Goal: Information Seeking & Learning: Learn about a topic

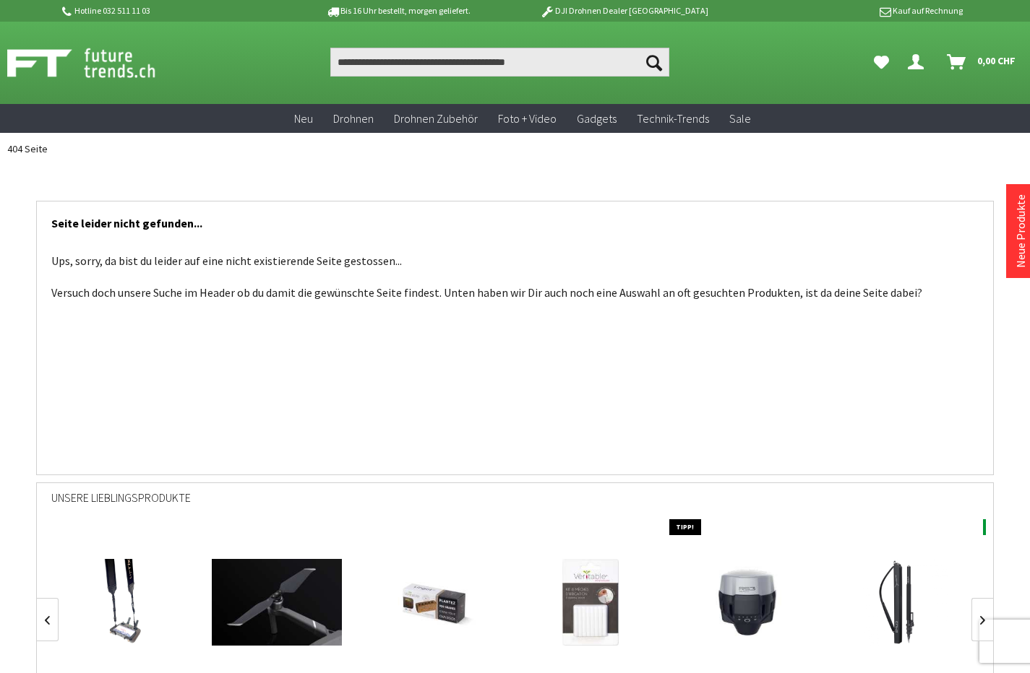
scroll to position [0, 1103]
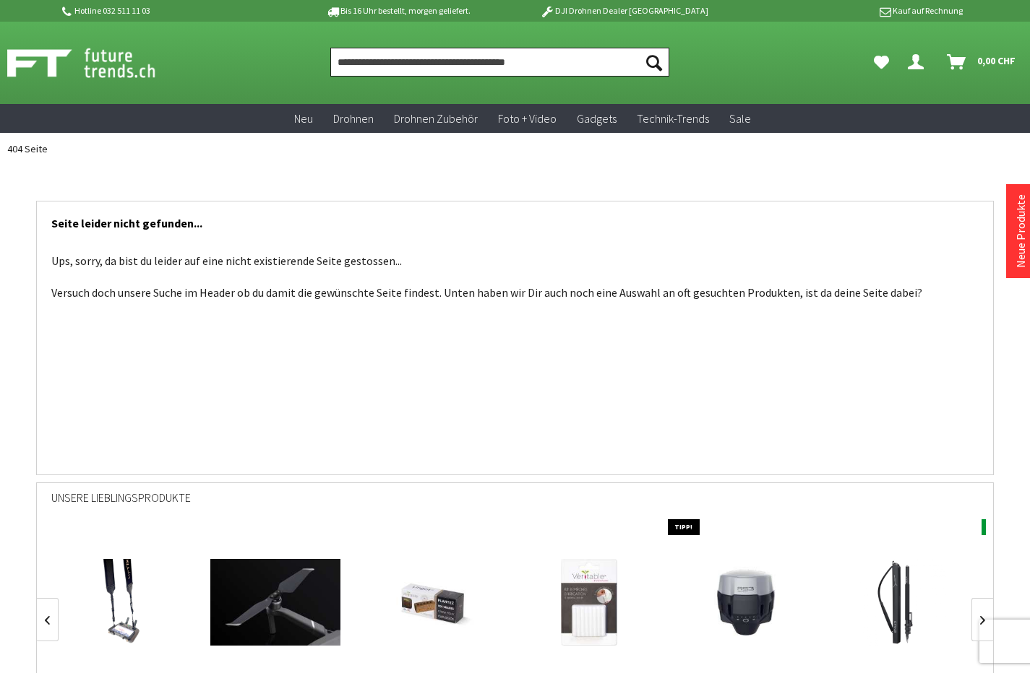
click at [388, 49] on input "Produkt, Marke, Kategorie, EAN, Artikelnummer…" at bounding box center [499, 62] width 339 height 29
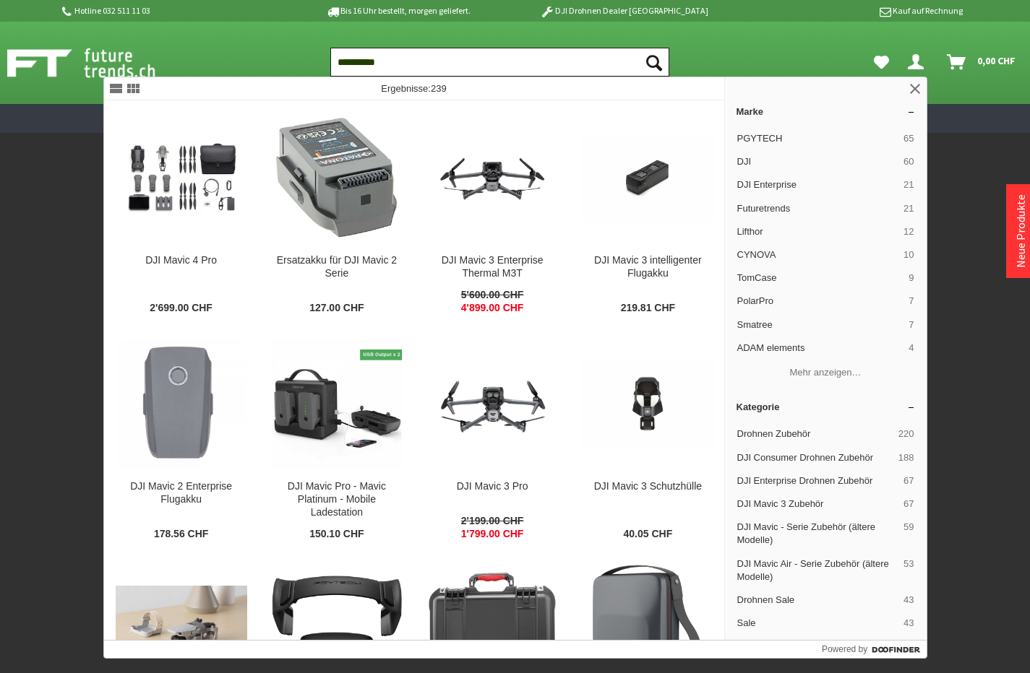
scroll to position [0, 1575]
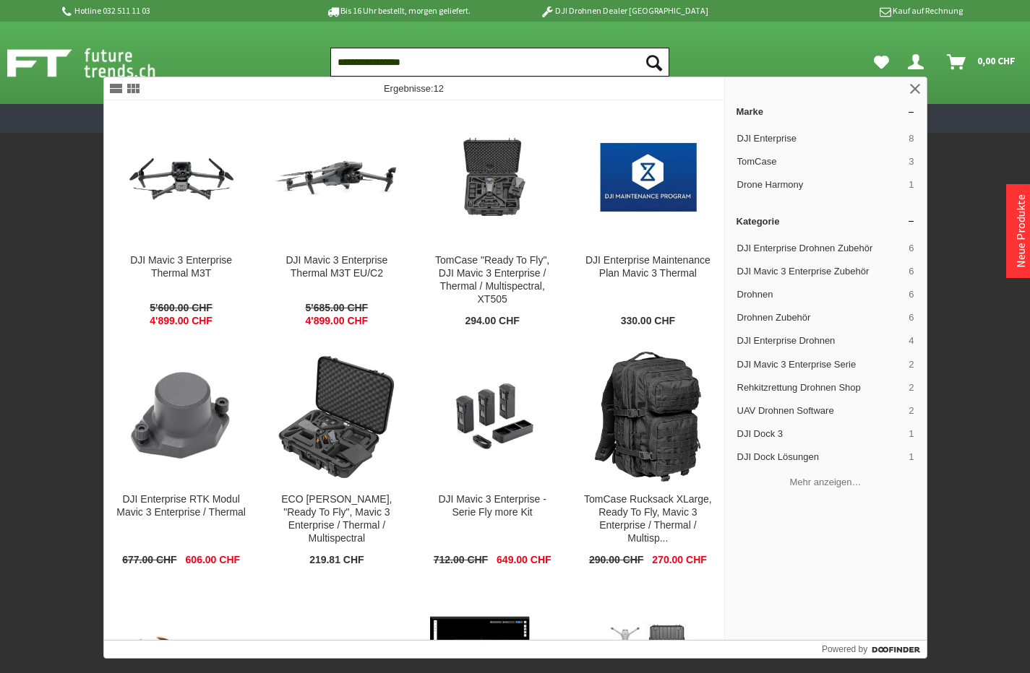
type input "**********"
click at [654, 62] on button "Suchen" at bounding box center [654, 62] width 30 height 29
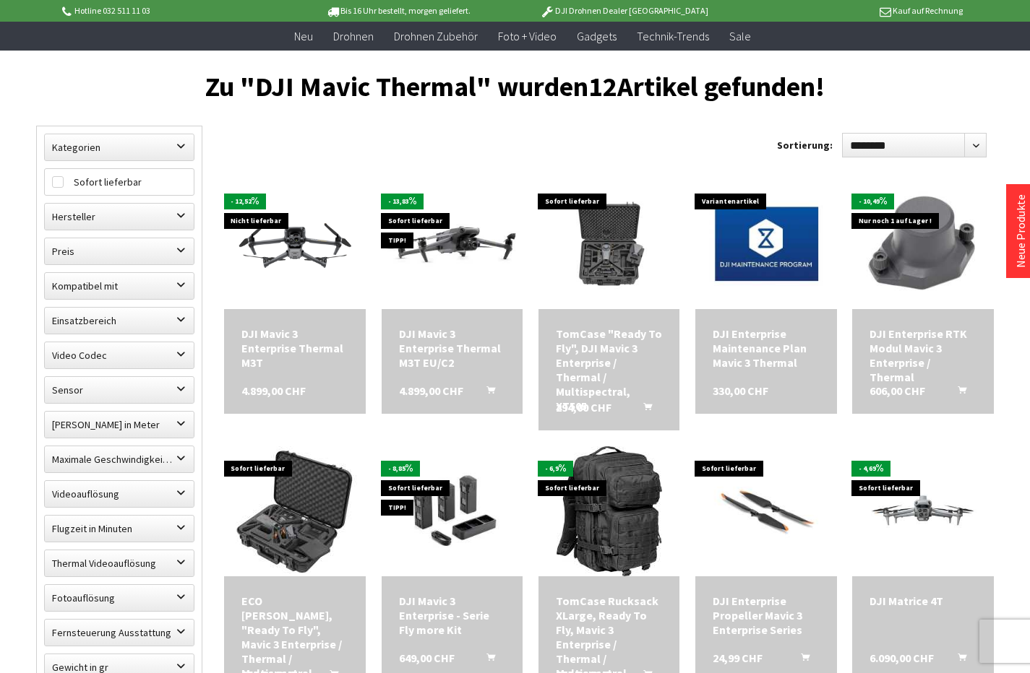
scroll to position [337, 0]
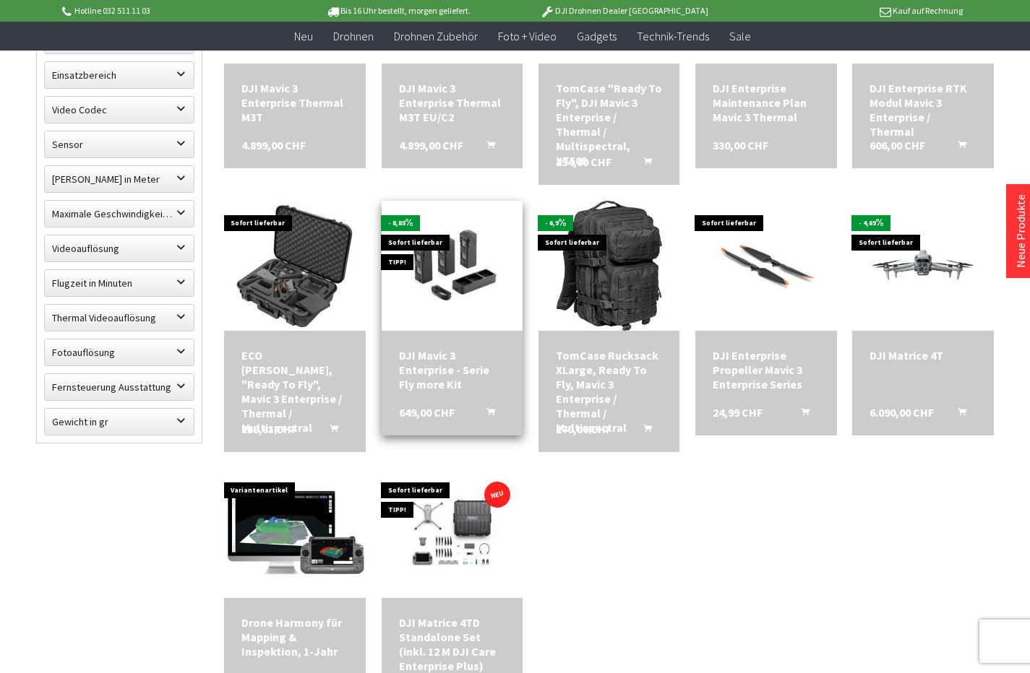
click at [439, 249] on img at bounding box center [453, 266] width 142 height 106
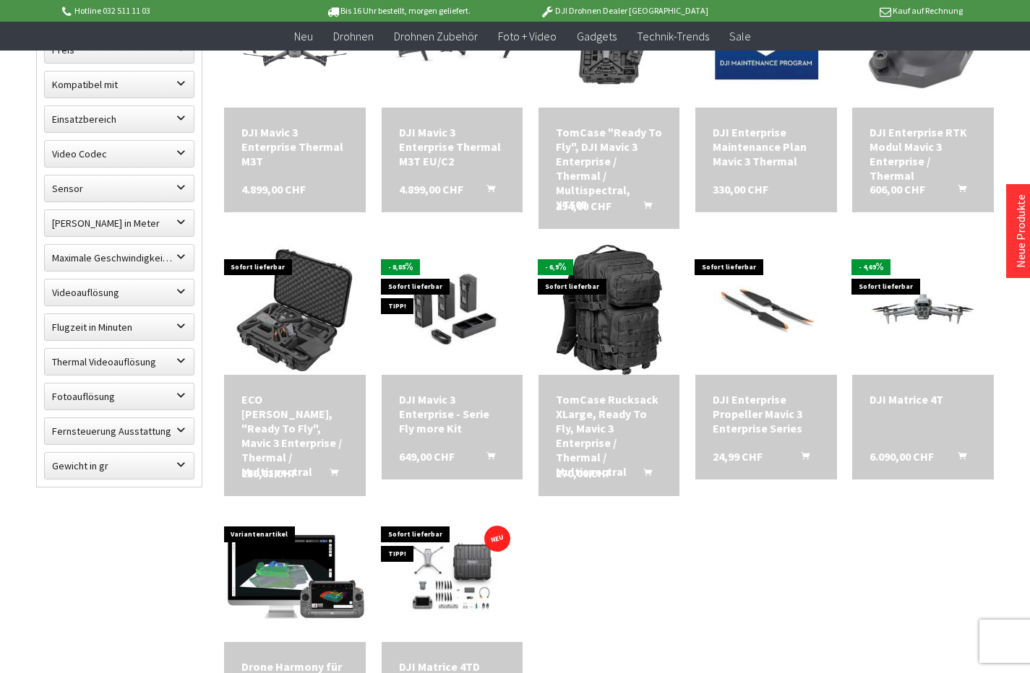
scroll to position [0, 0]
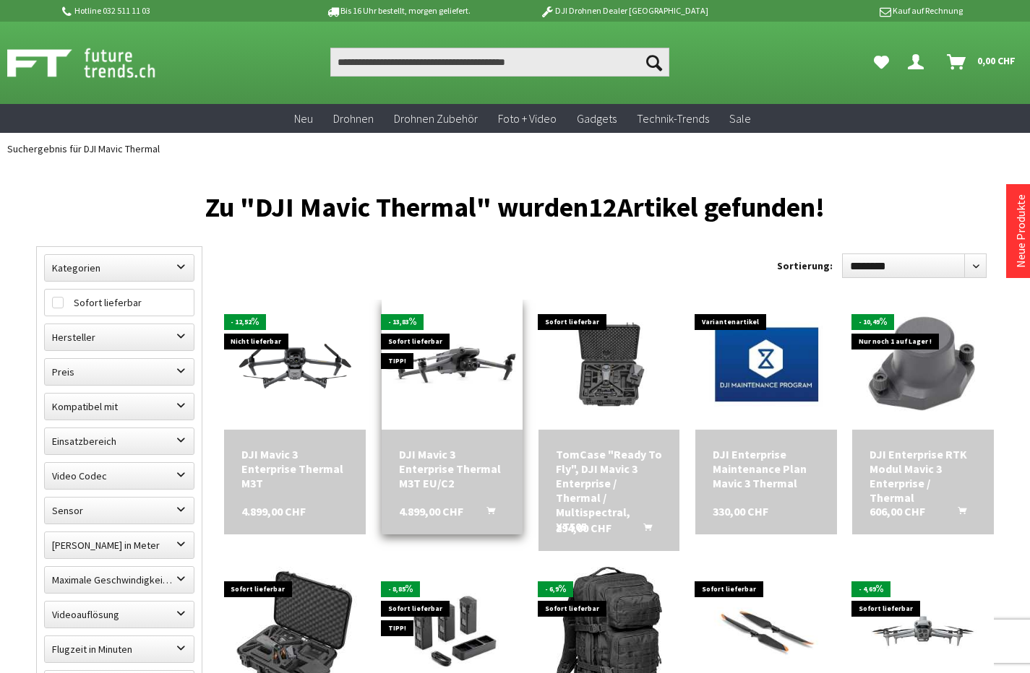
click at [421, 473] on div "DJI Mavic 3 Enterprise Thermal M3T EU/C2" at bounding box center [452, 468] width 107 height 43
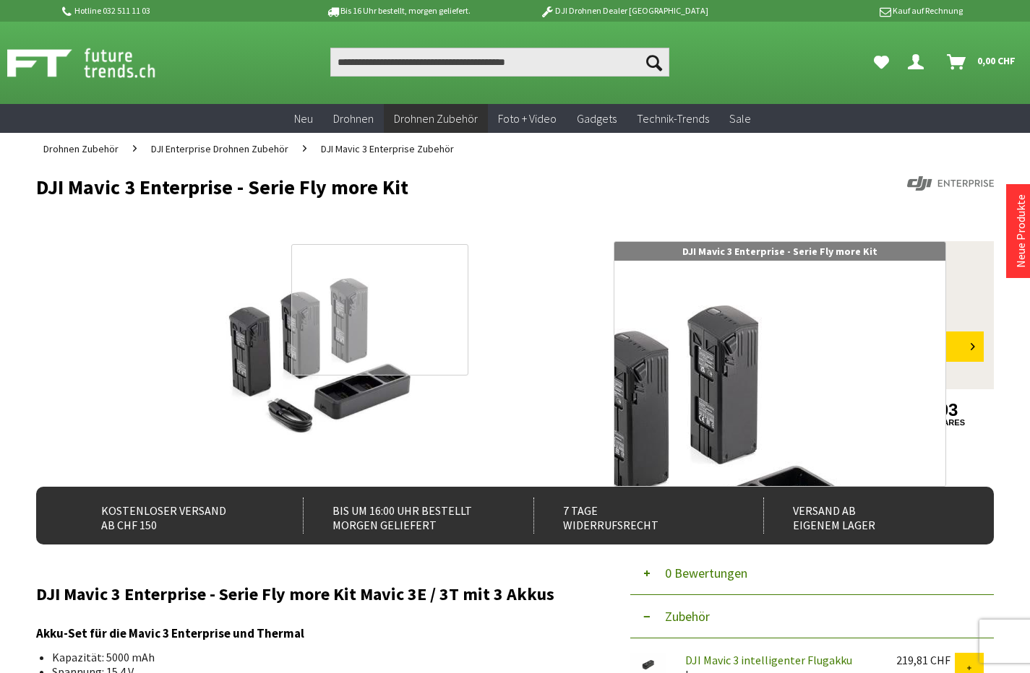
scroll to position [226, 0]
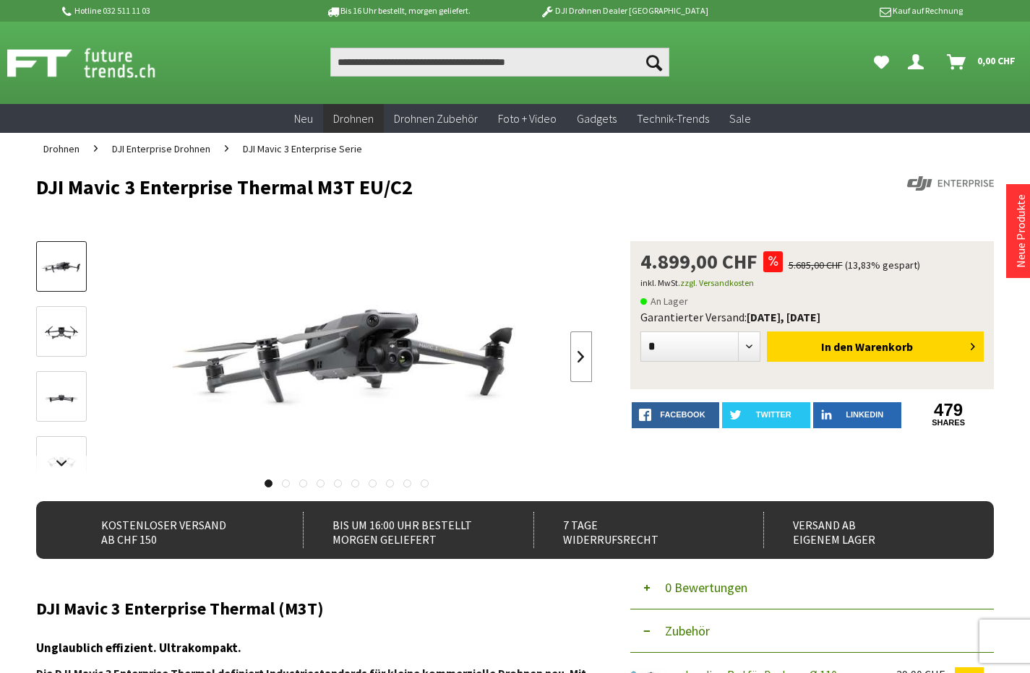
click at [571, 358] on link at bounding box center [581, 357] width 22 height 51
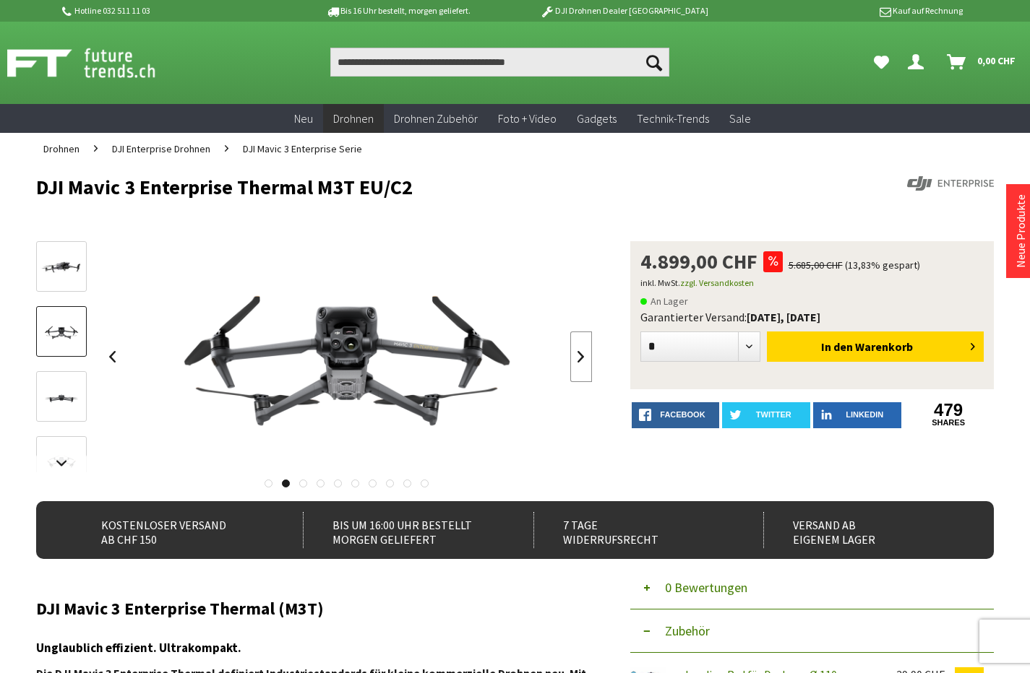
click at [574, 358] on link at bounding box center [581, 357] width 22 height 51
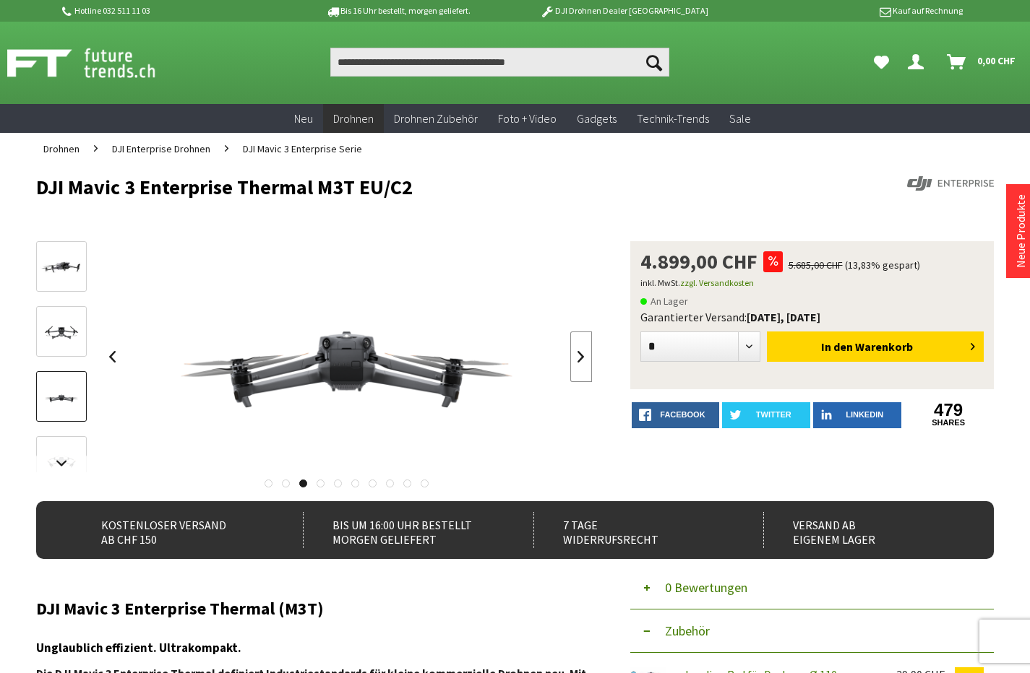
click at [574, 358] on link at bounding box center [581, 357] width 22 height 51
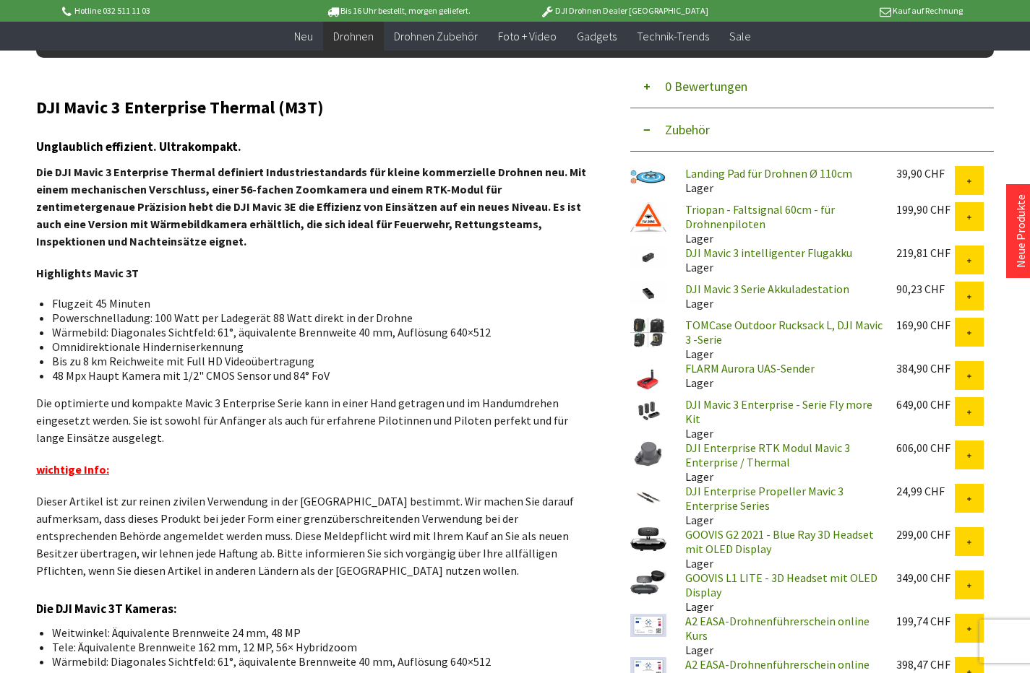
scroll to position [475, 0]
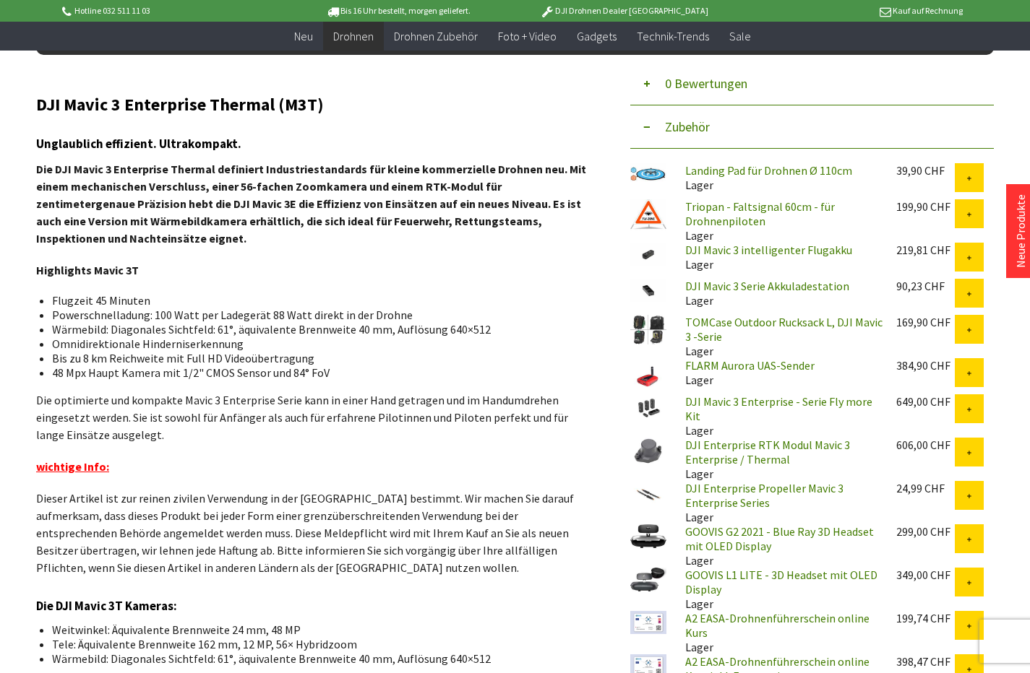
click at [723, 536] on link "GOOVIS G2 2021 - Blue Ray 3D Headset mit OLED Display" at bounding box center [779, 539] width 189 height 29
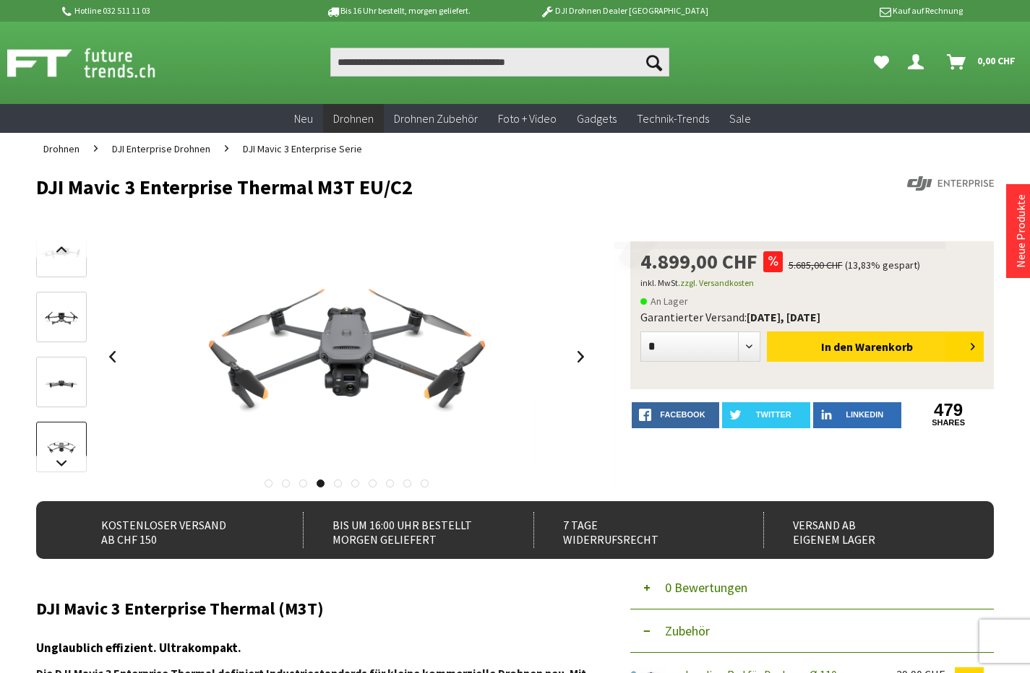
scroll to position [252, 0]
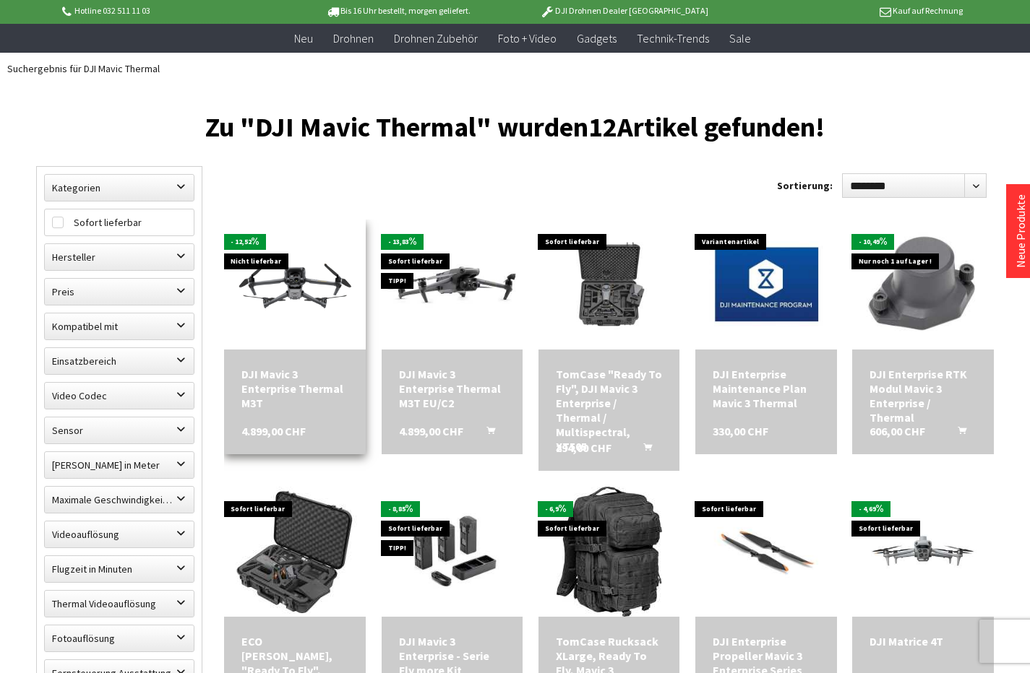
scroll to position [281, 0]
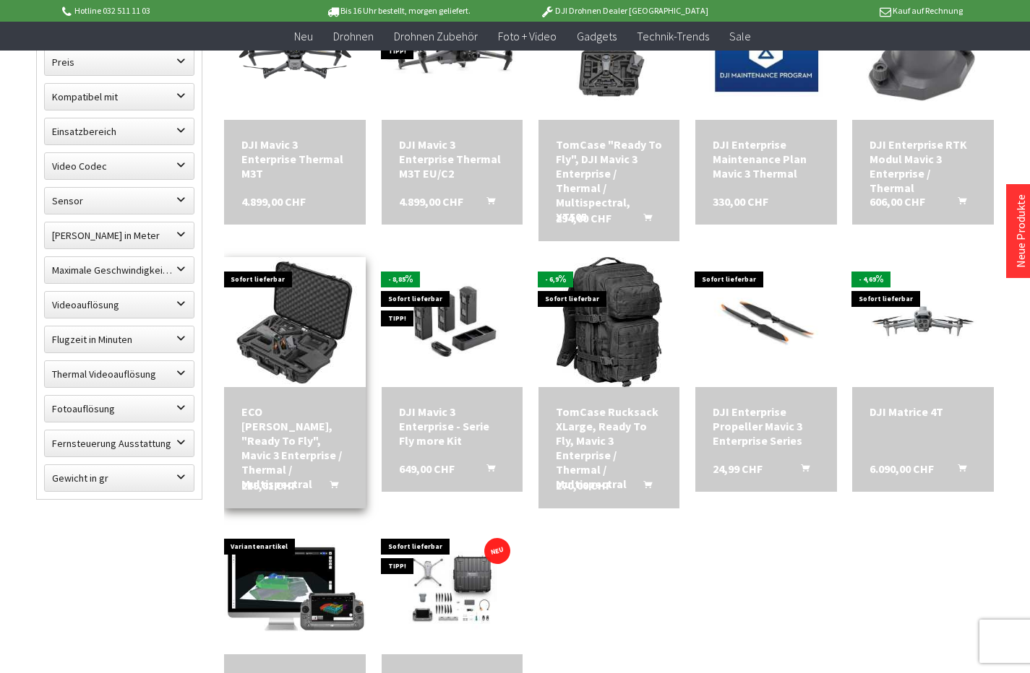
click at [305, 346] on img at bounding box center [295, 322] width 130 height 130
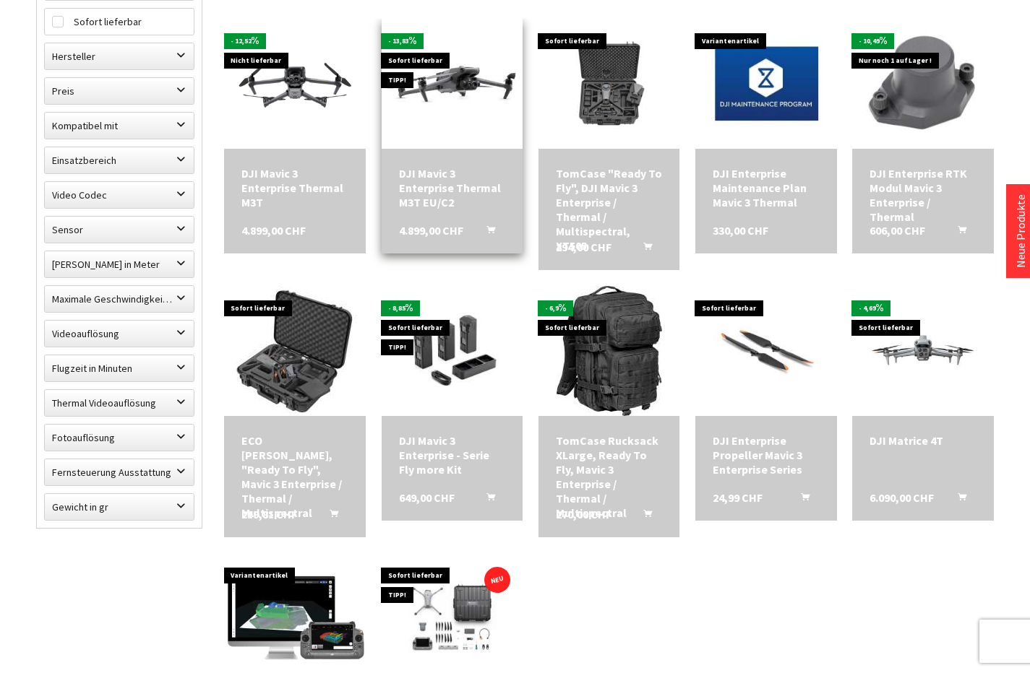
scroll to position [0, 0]
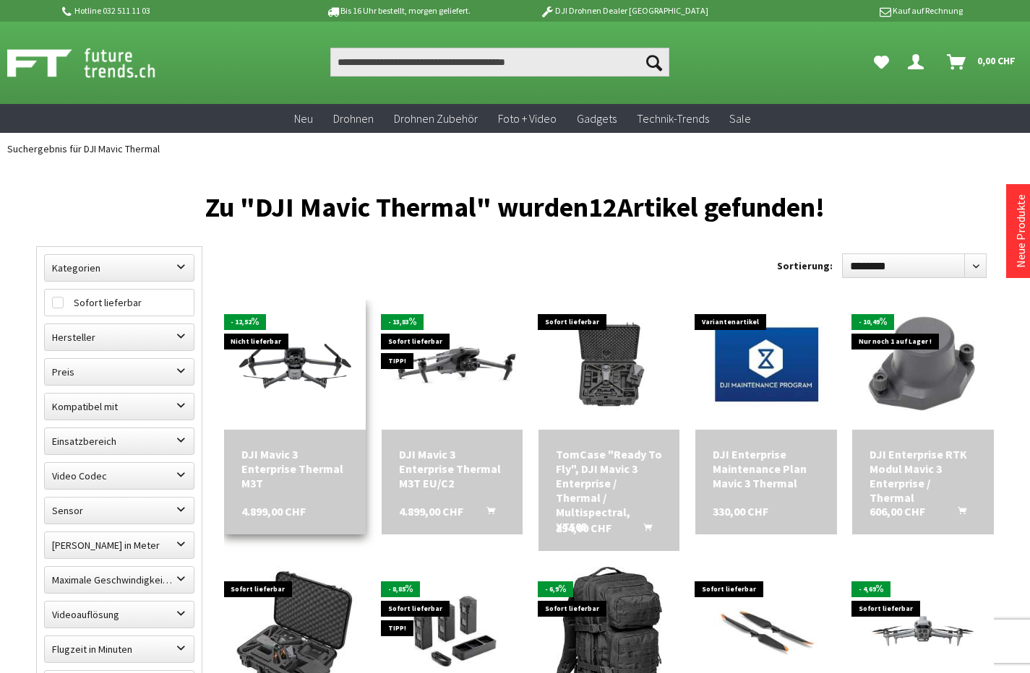
click at [276, 470] on div "DJI Mavic 3 Enterprise Thermal M3T" at bounding box center [294, 468] width 107 height 43
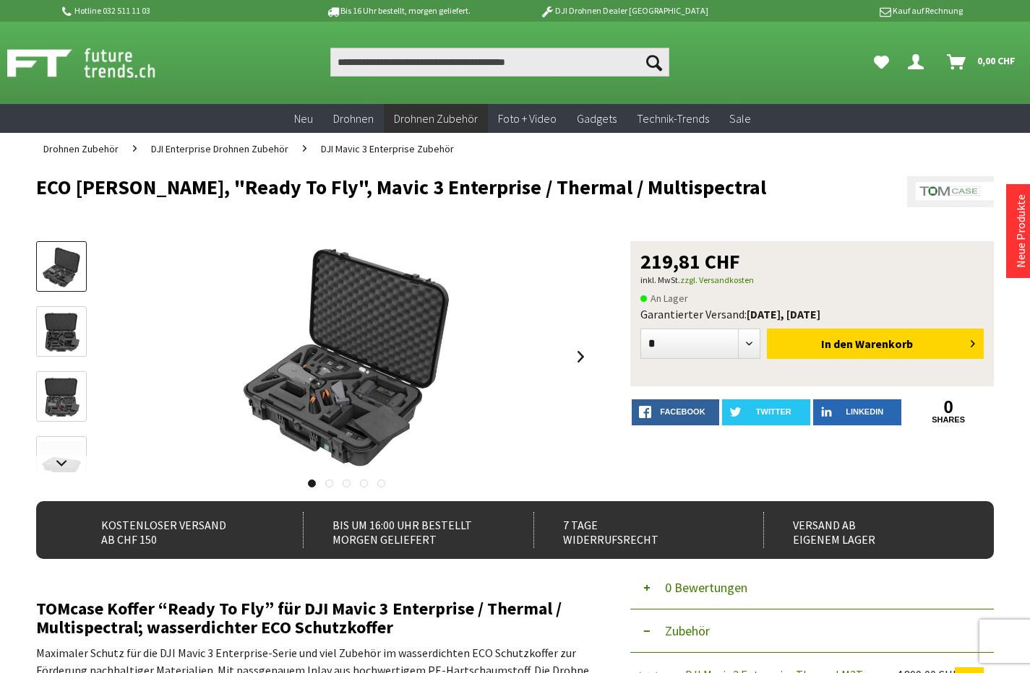
click at [72, 327] on img at bounding box center [61, 332] width 42 height 42
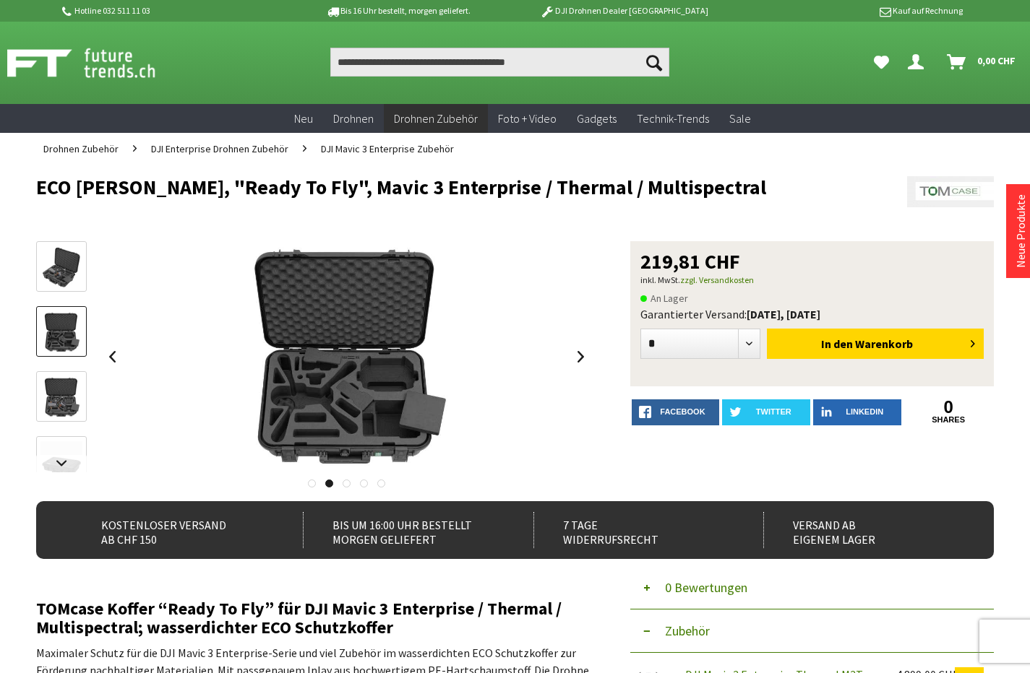
click at [60, 390] on img at bounding box center [61, 397] width 42 height 42
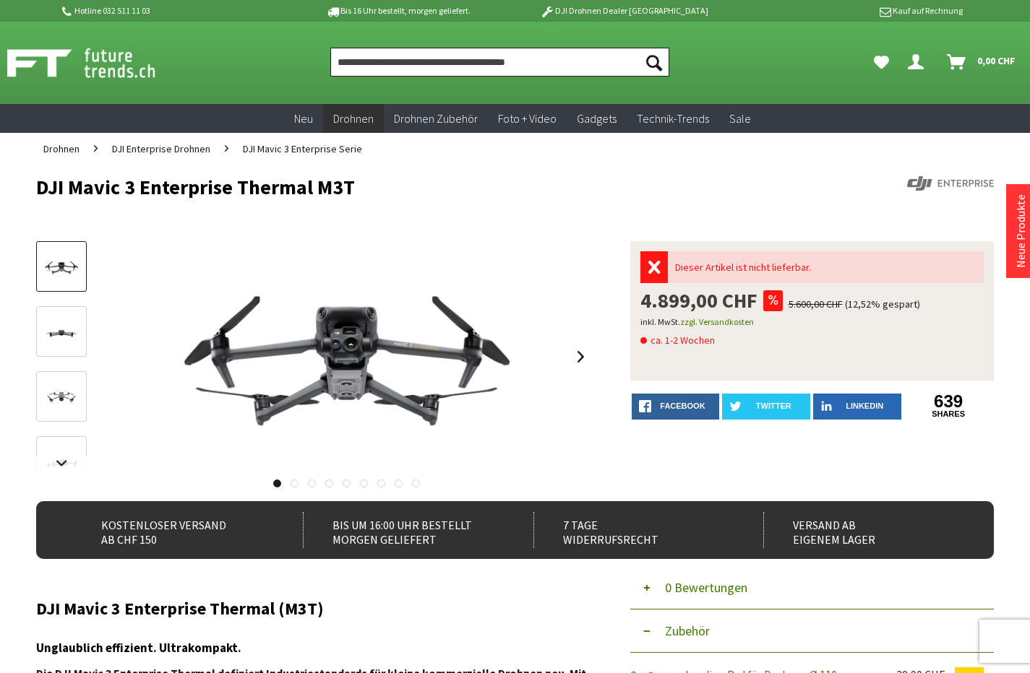
click at [562, 64] on input "Produkt, Marke, Kategorie, EAN, Artikelnummer…" at bounding box center [499, 62] width 339 height 29
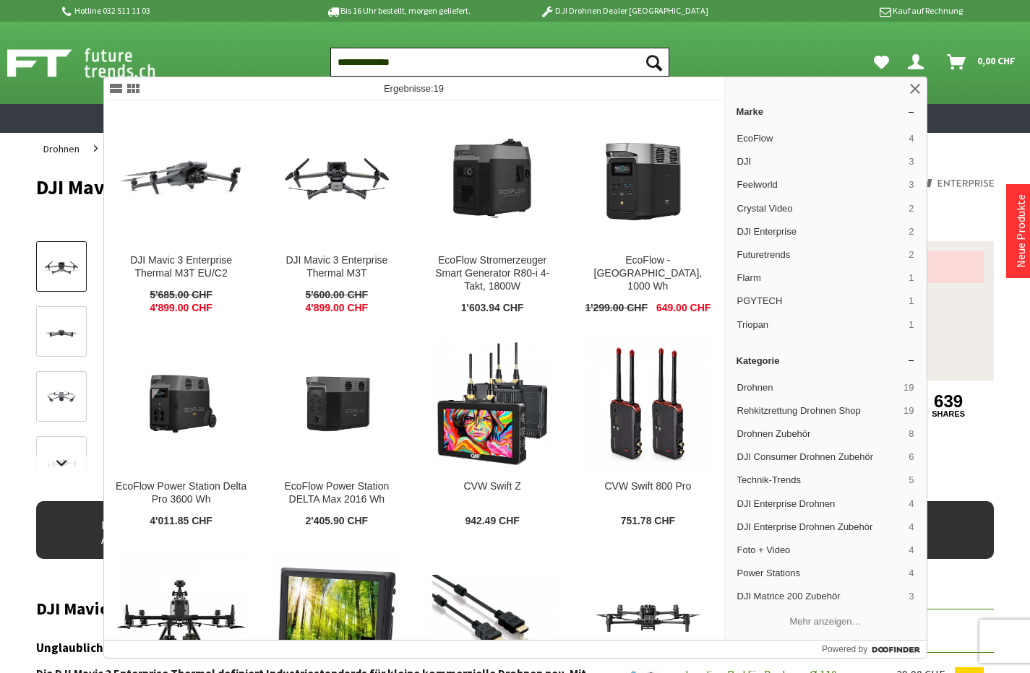
type input "**********"
click at [654, 62] on button "Suchen" at bounding box center [654, 62] width 30 height 29
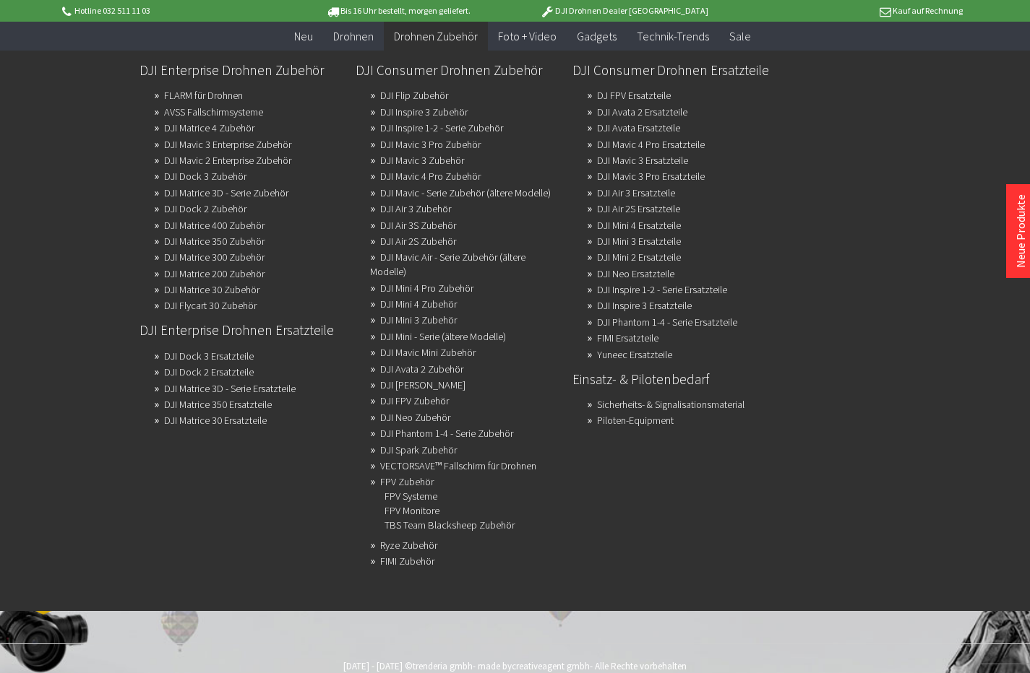
scroll to position [173, 0]
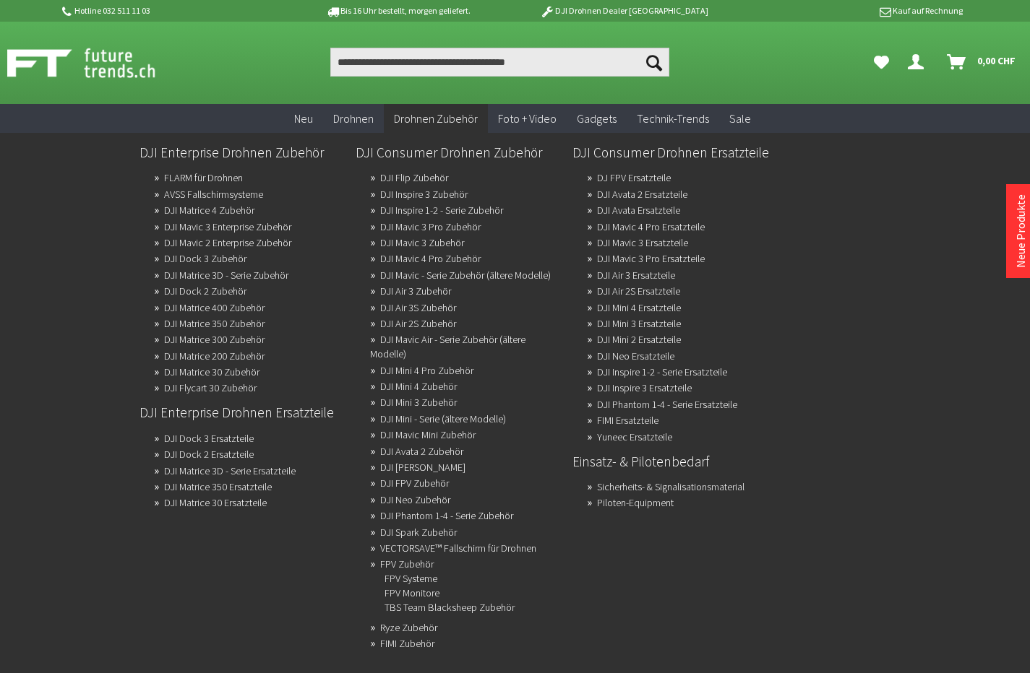
scroll to position [57, 0]
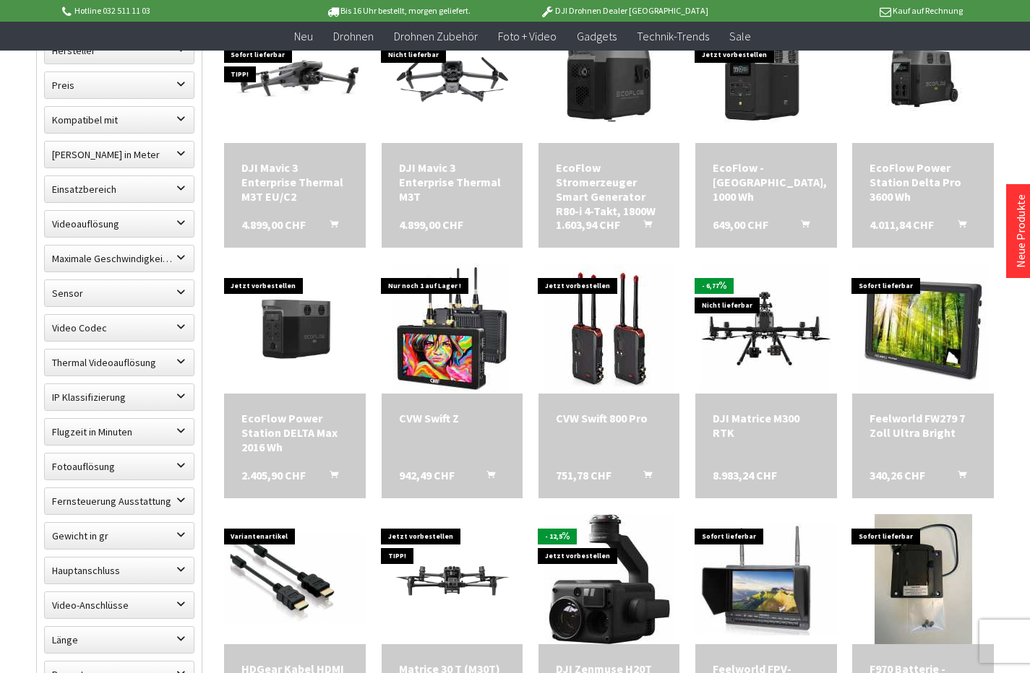
scroll to position [552, 0]
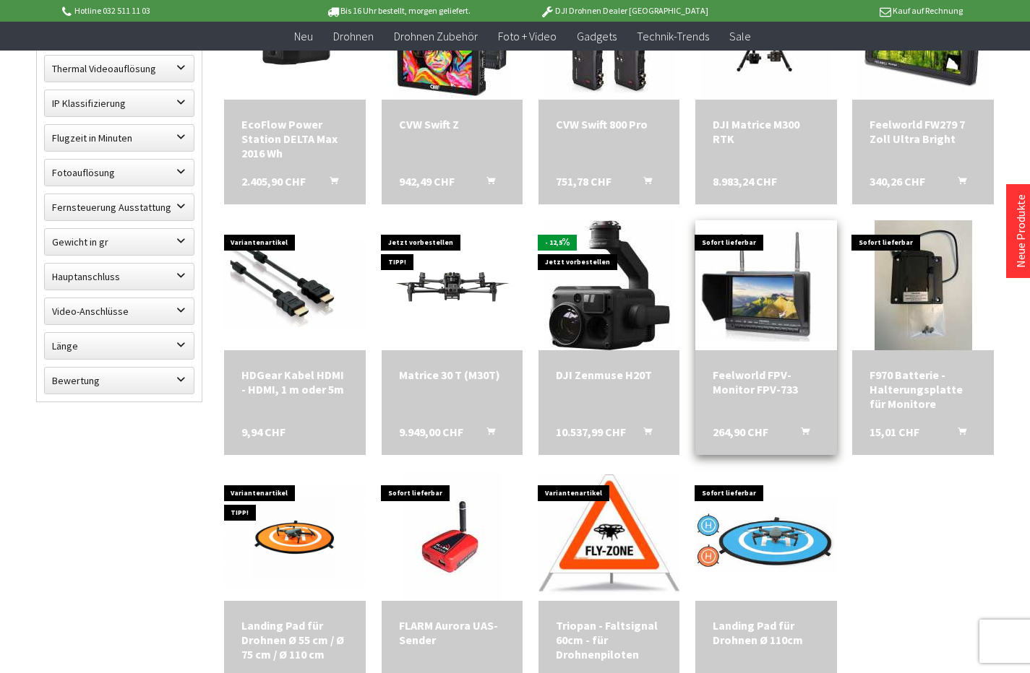
click at [758, 308] on img at bounding box center [766, 285] width 142 height 113
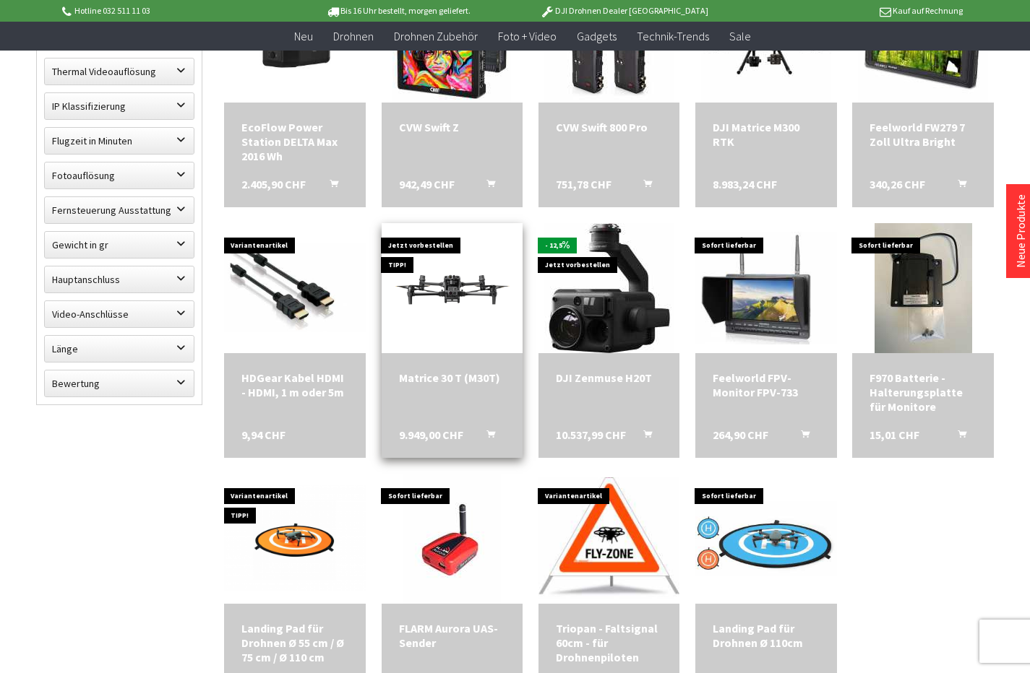
scroll to position [262, 0]
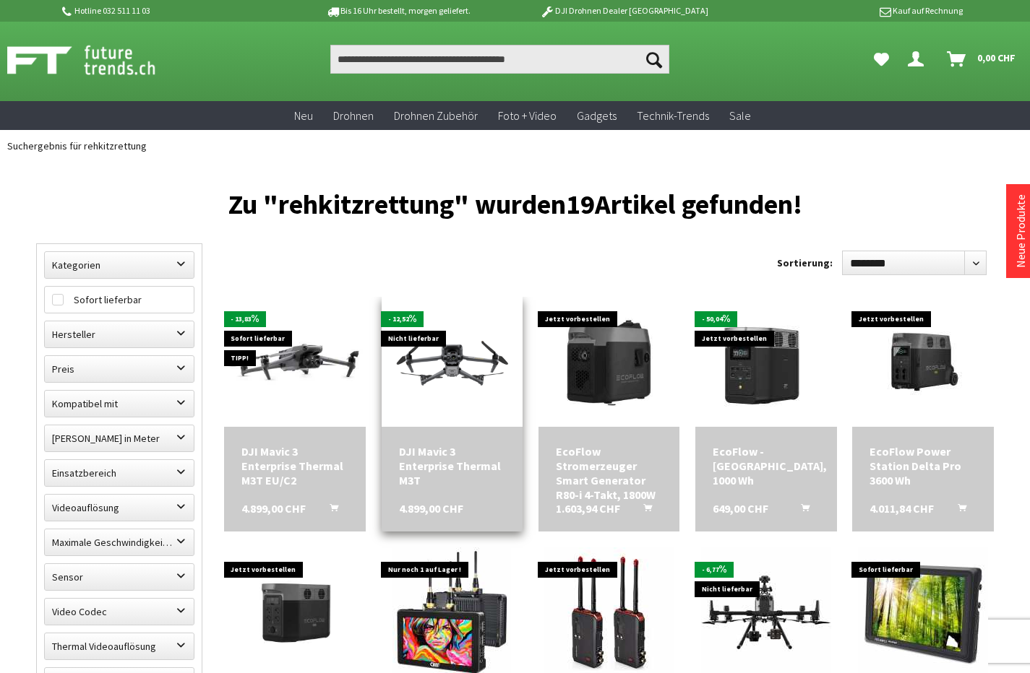
scroll to position [6, 0]
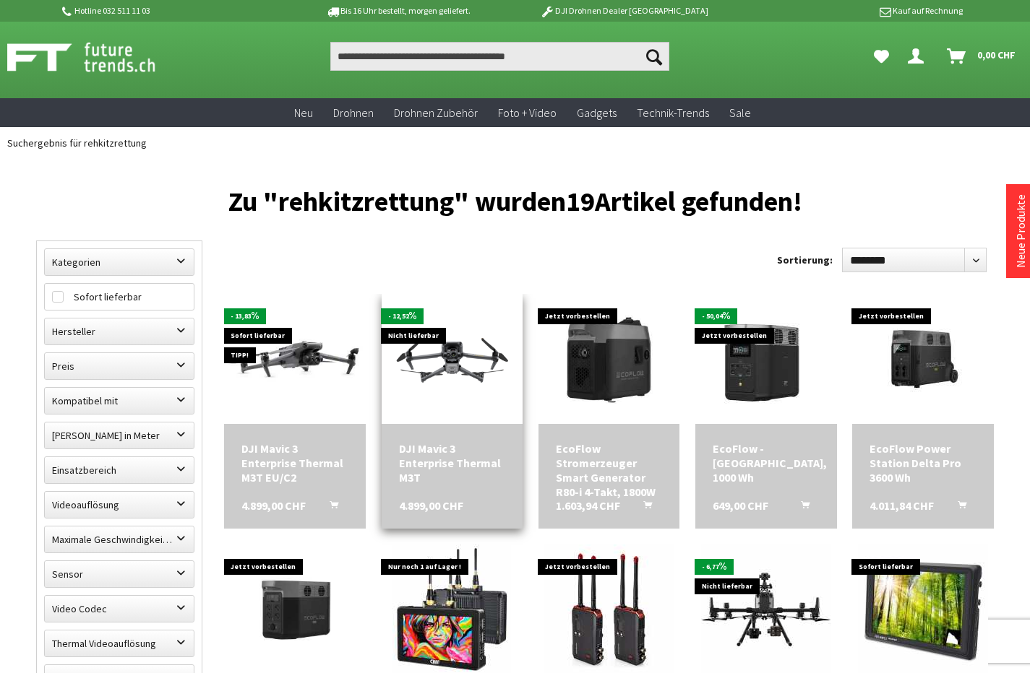
click at [449, 395] on img at bounding box center [453, 358] width 142 height 79
click at [451, 469] on div "DJI Mavic 3 Enterprise Thermal M3T" at bounding box center [452, 463] width 107 height 43
click at [452, 468] on div "DJI Mavic 3 Enterprise Thermal M3T" at bounding box center [452, 463] width 107 height 43
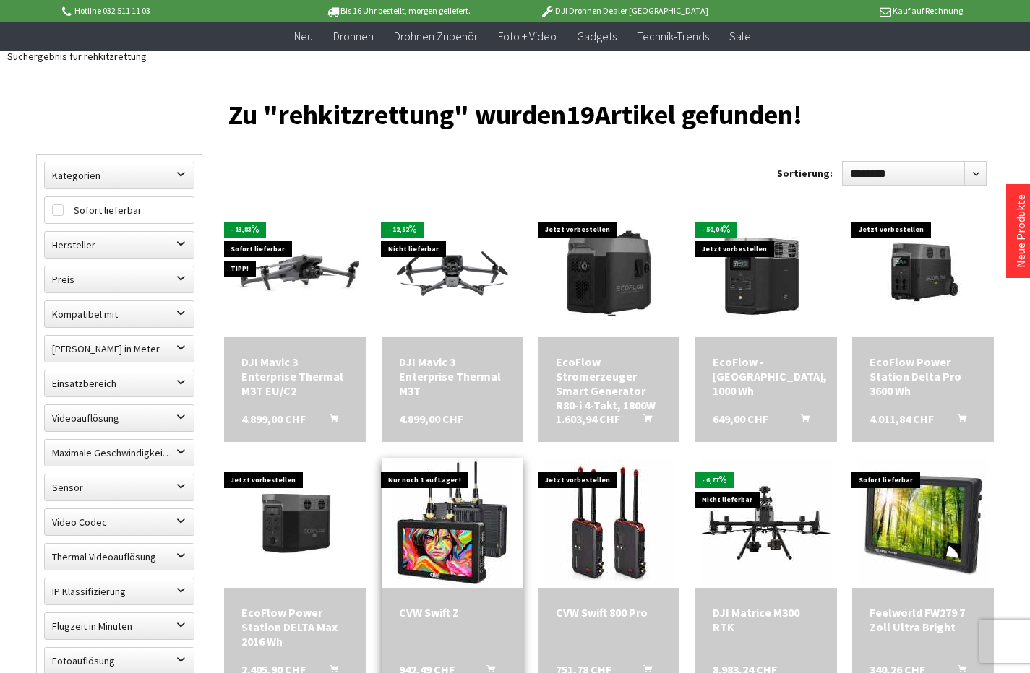
scroll to position [317, 0]
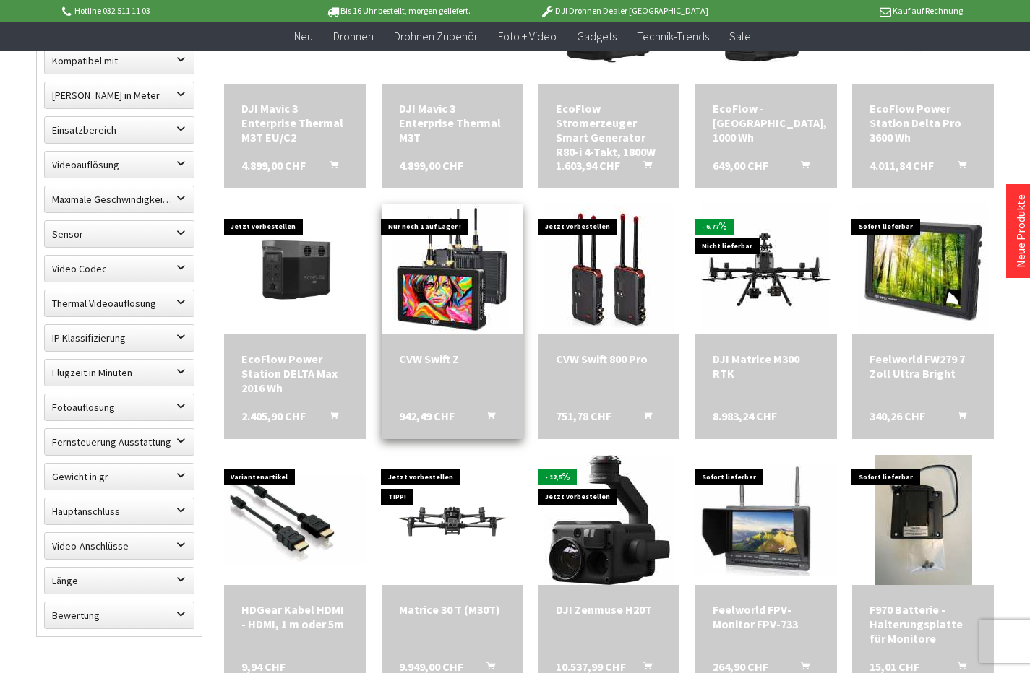
click at [434, 297] on img at bounding box center [451, 269] width 119 height 130
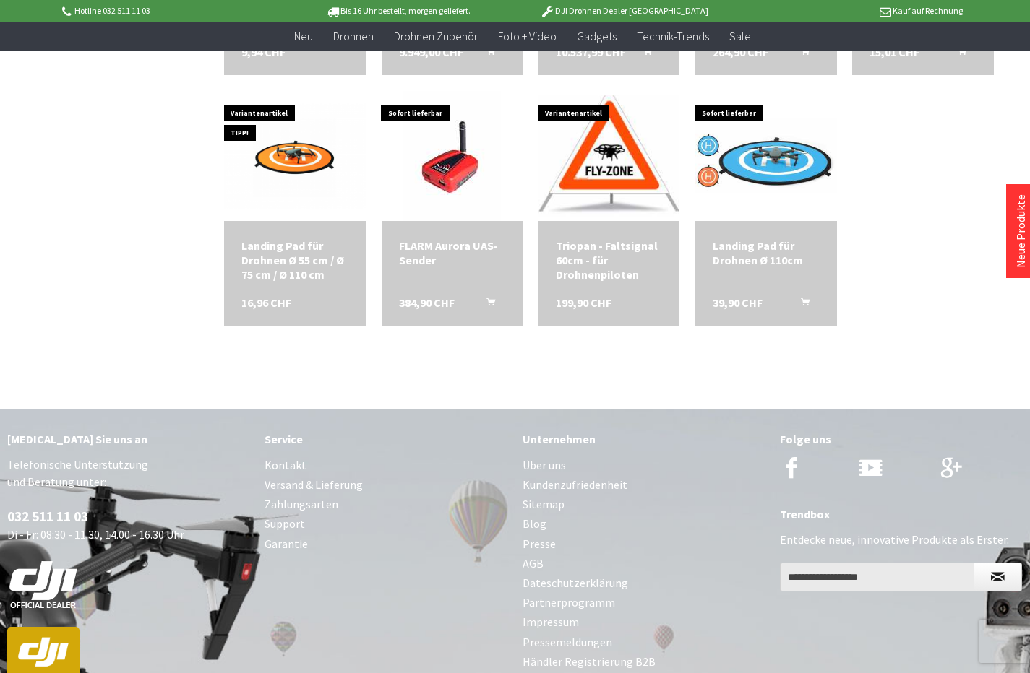
scroll to position [1099, 0]
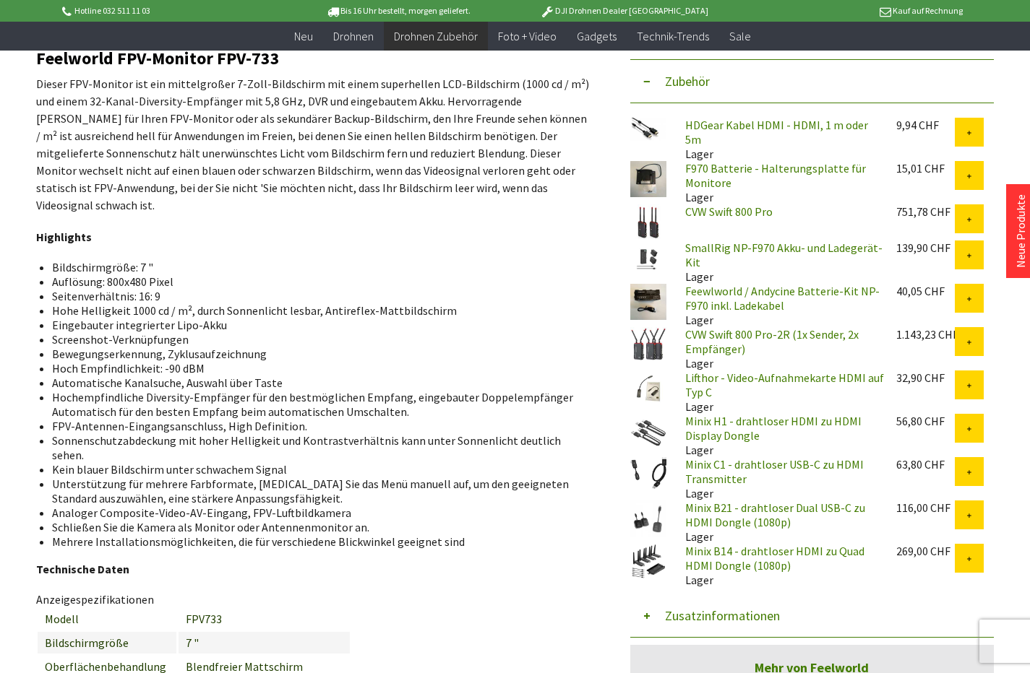
scroll to position [489, 0]
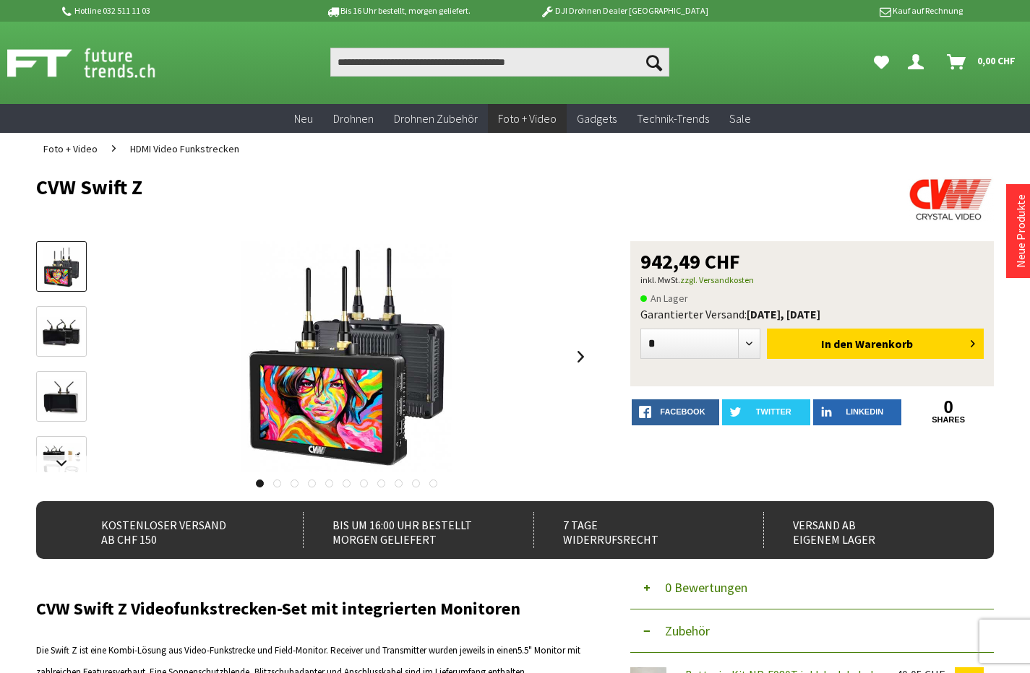
scroll to position [267, 0]
